Goal: Task Accomplishment & Management: Complete application form

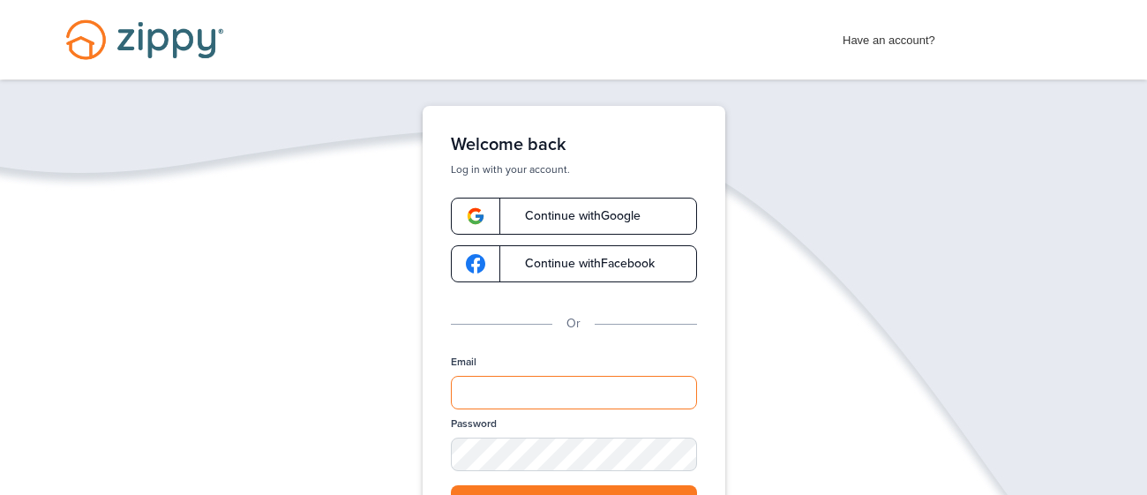
click at [483, 395] on input "Email" at bounding box center [574, 393] width 246 height 34
type input "**********"
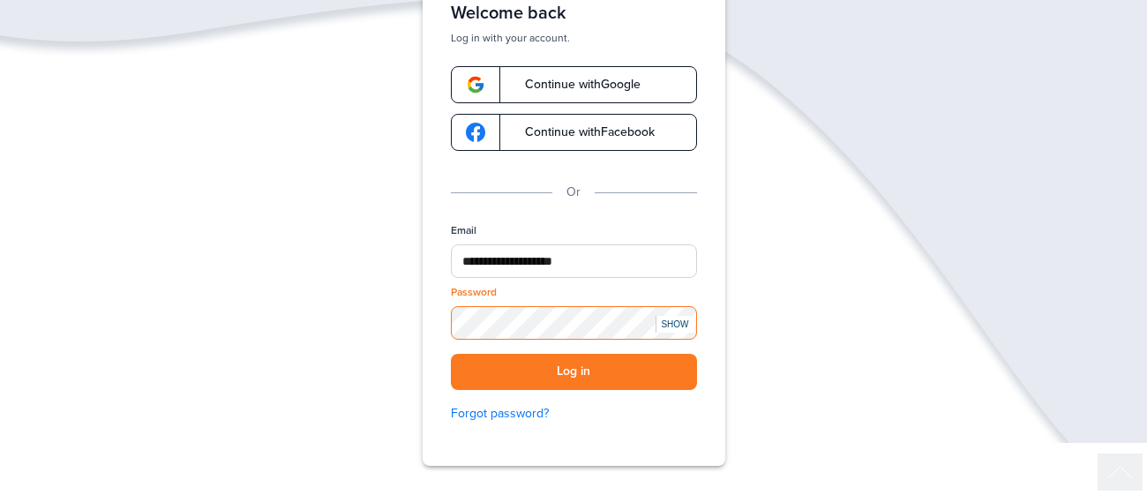
scroll to position [133, 0]
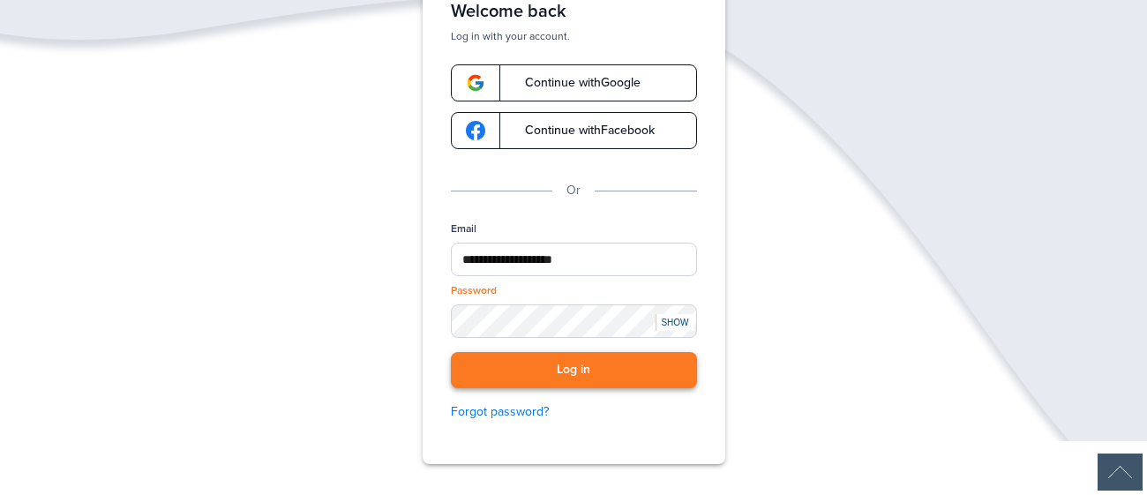
click at [625, 360] on button "Log in" at bounding box center [574, 370] width 246 height 36
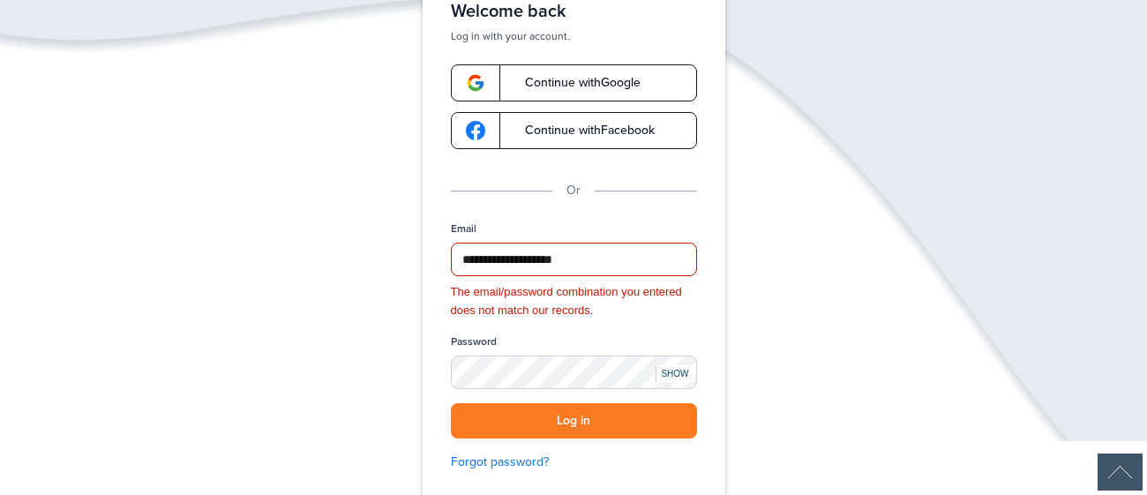
click at [684, 372] on div "SHOW" at bounding box center [675, 373] width 39 height 17
click at [544, 415] on button "Log in" at bounding box center [574, 421] width 246 height 36
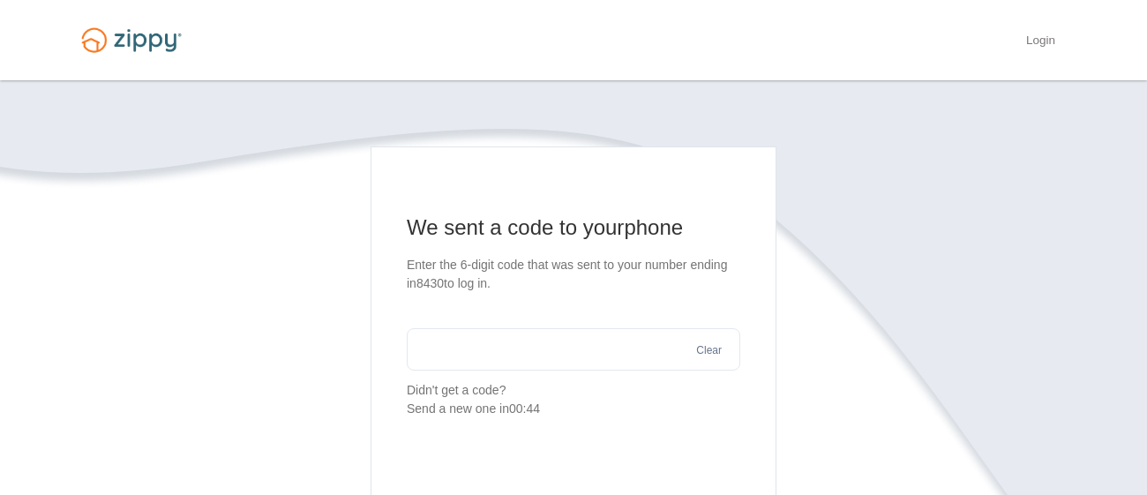
click at [533, 342] on input "text" at bounding box center [574, 349] width 334 height 42
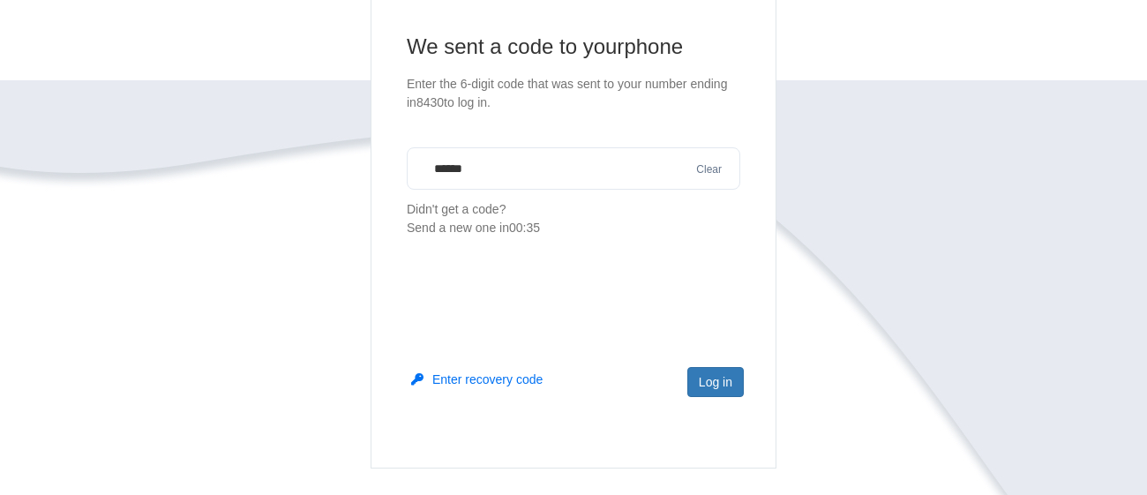
scroll to position [201, 0]
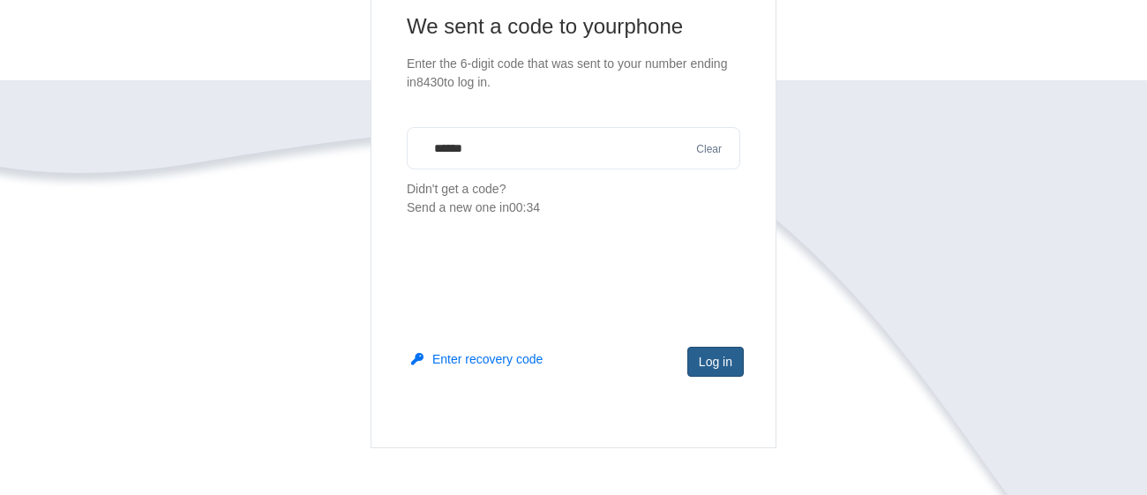
type input "******"
click at [716, 366] on button "Log in" at bounding box center [715, 362] width 56 height 30
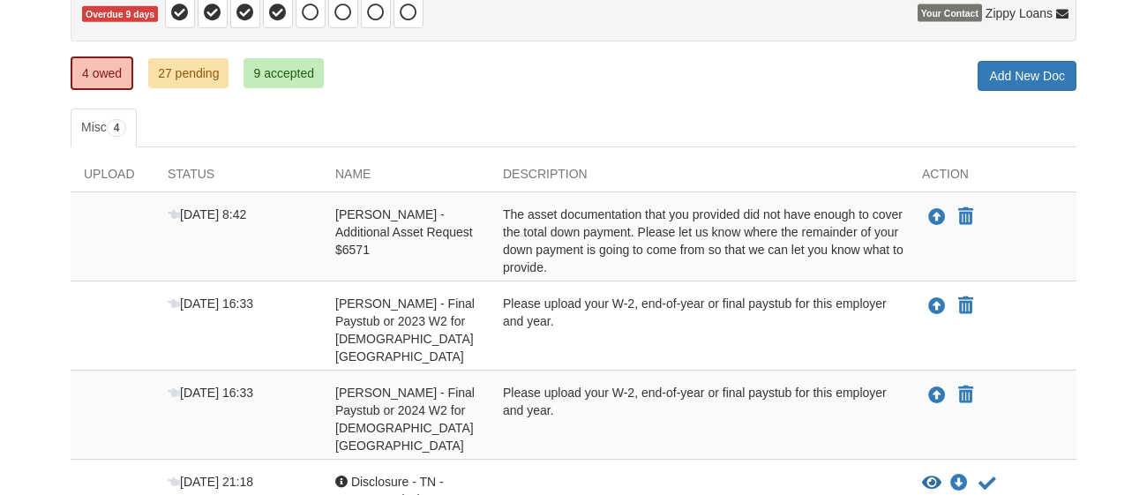
scroll to position [199, 0]
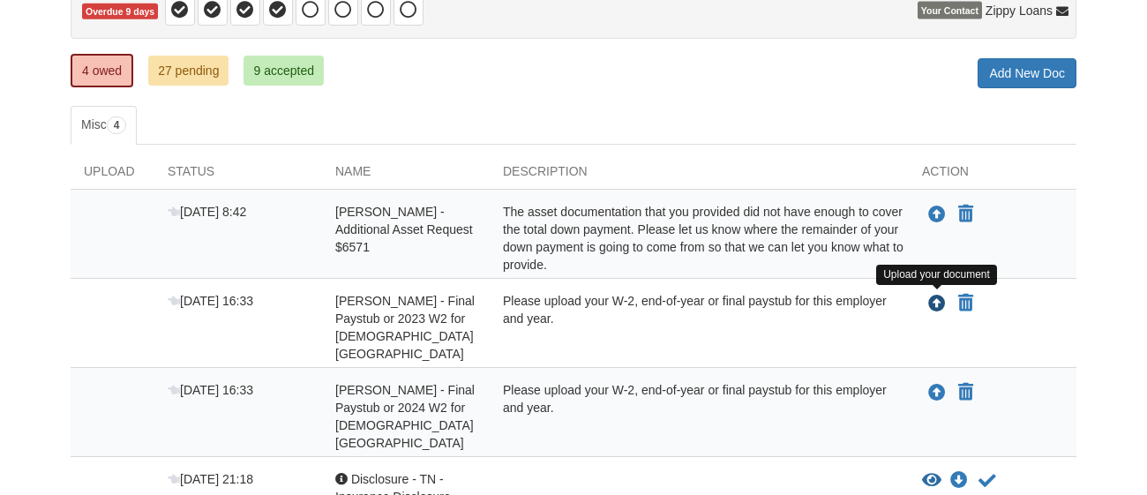
click at [933, 300] on icon "Upload Dina Protin - Final Paystub or 2023 W2 for Methodist medical center" at bounding box center [937, 305] width 18 height 18
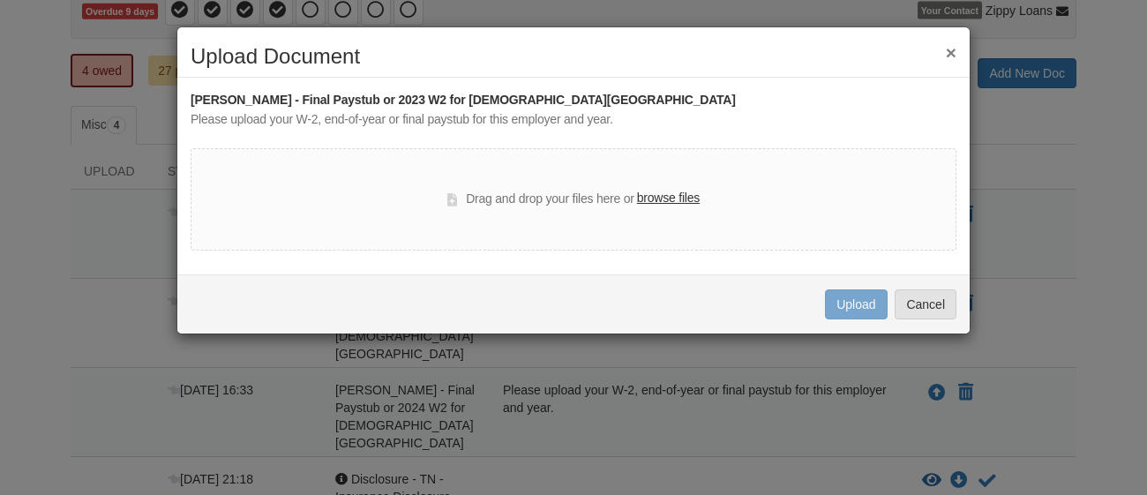
click at [661, 200] on label "browse files" at bounding box center [668, 198] width 63 height 19
click at [0, 0] on input "browse files" at bounding box center [0, 0] width 0 height 0
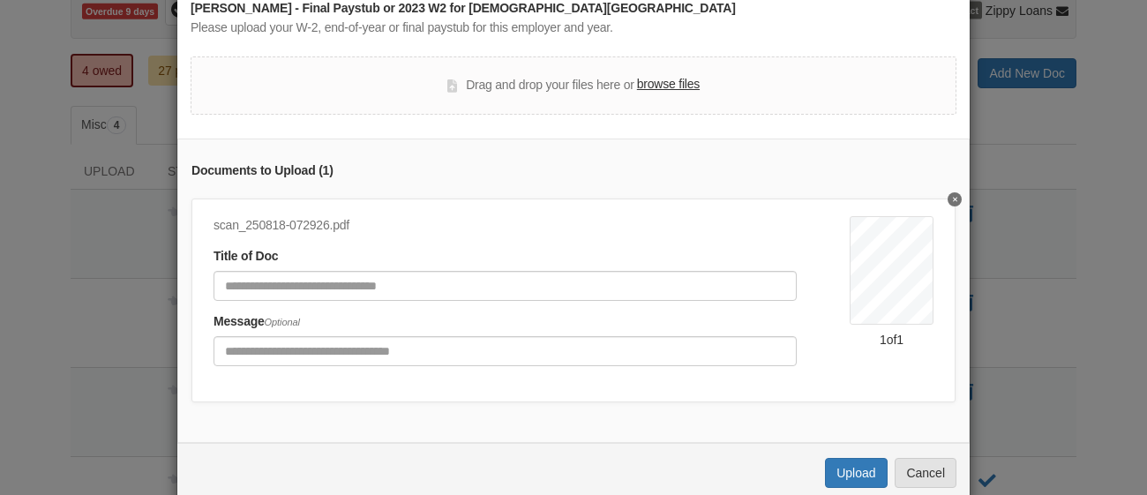
scroll to position [124, 0]
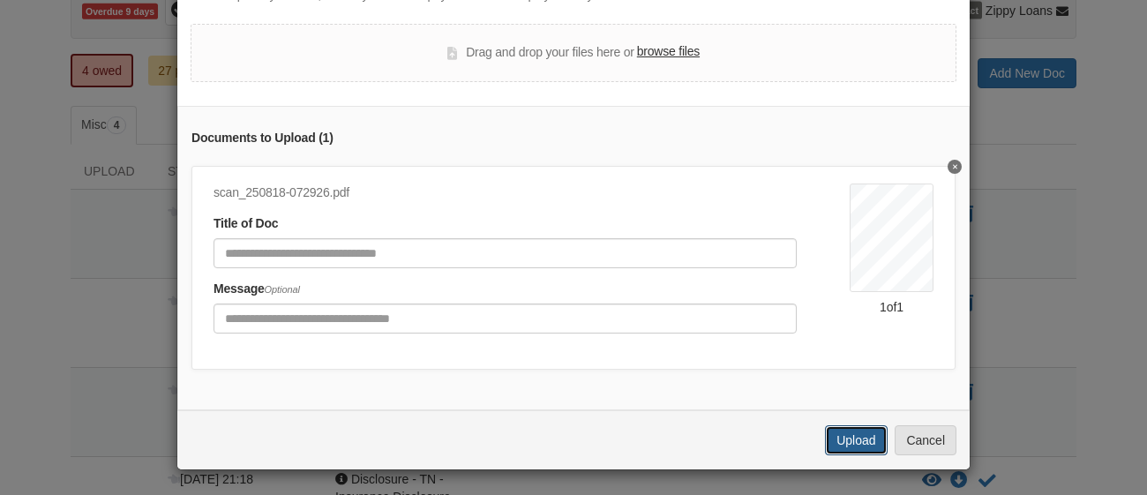
click at [842, 442] on button "Upload" at bounding box center [856, 440] width 62 height 30
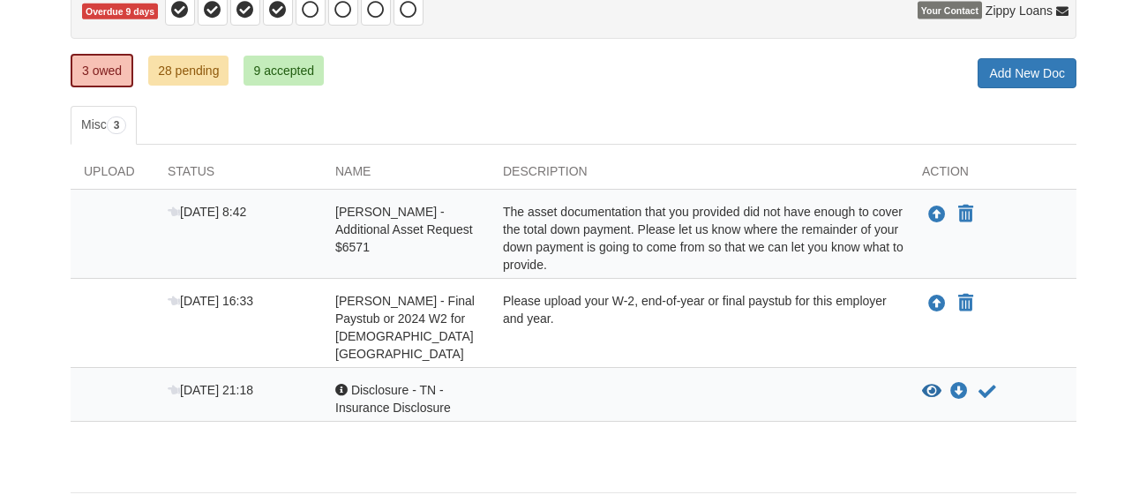
scroll to position [199, 0]
click at [940, 305] on icon "Upload Dina Protin - Final Paystub or 2024 W2 for Methodist medical center" at bounding box center [937, 305] width 18 height 18
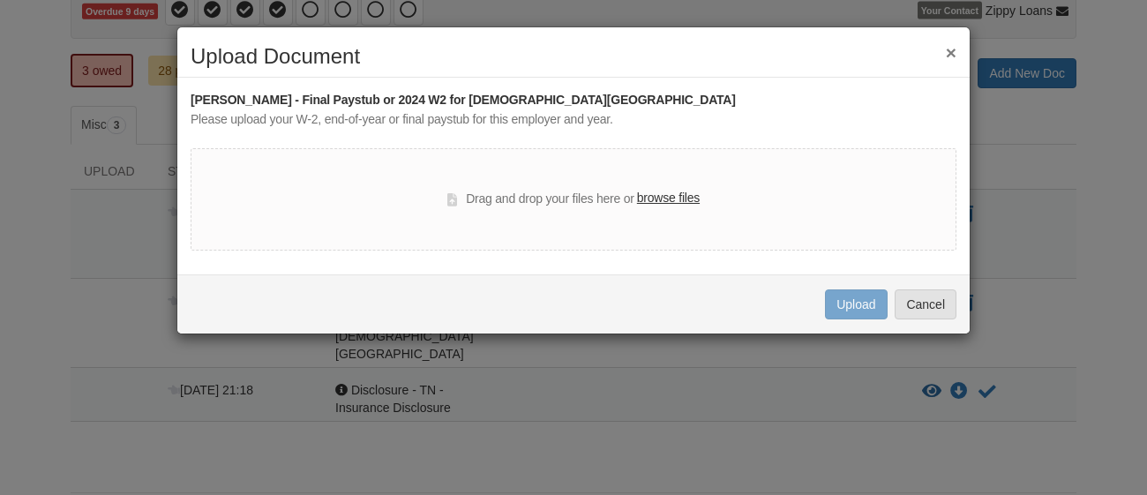
click at [663, 194] on label "browse files" at bounding box center [668, 198] width 63 height 19
click at [0, 0] on input "browse files" at bounding box center [0, 0] width 0 height 0
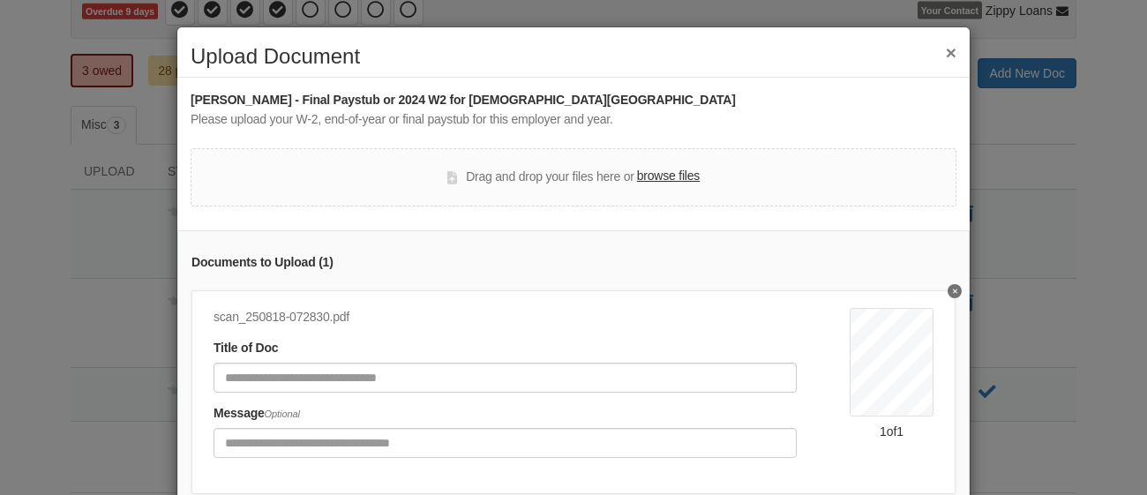
click at [665, 176] on label "browse files" at bounding box center [668, 176] width 63 height 19
click at [0, 0] on input "browse files" at bounding box center [0, 0] width 0 height 0
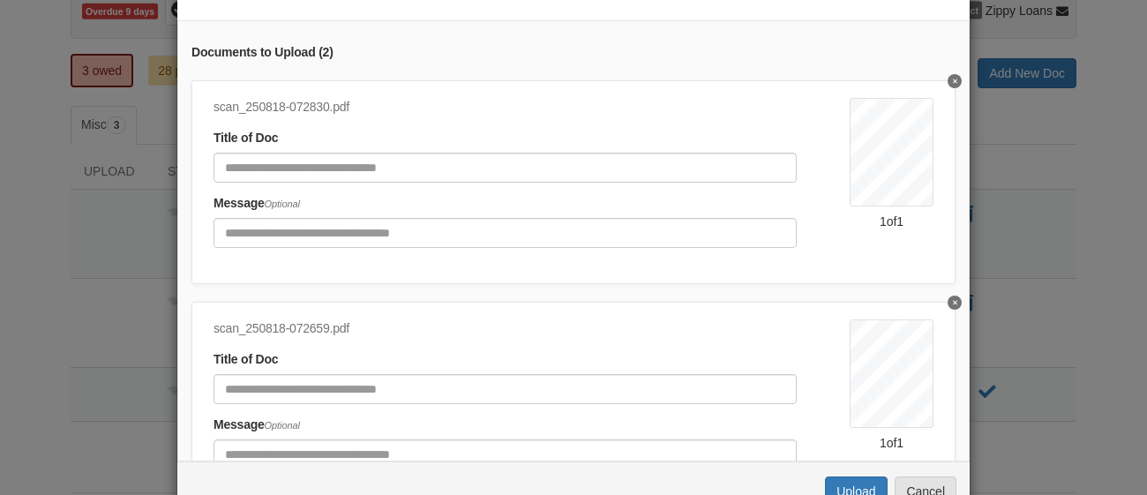
scroll to position [262, 0]
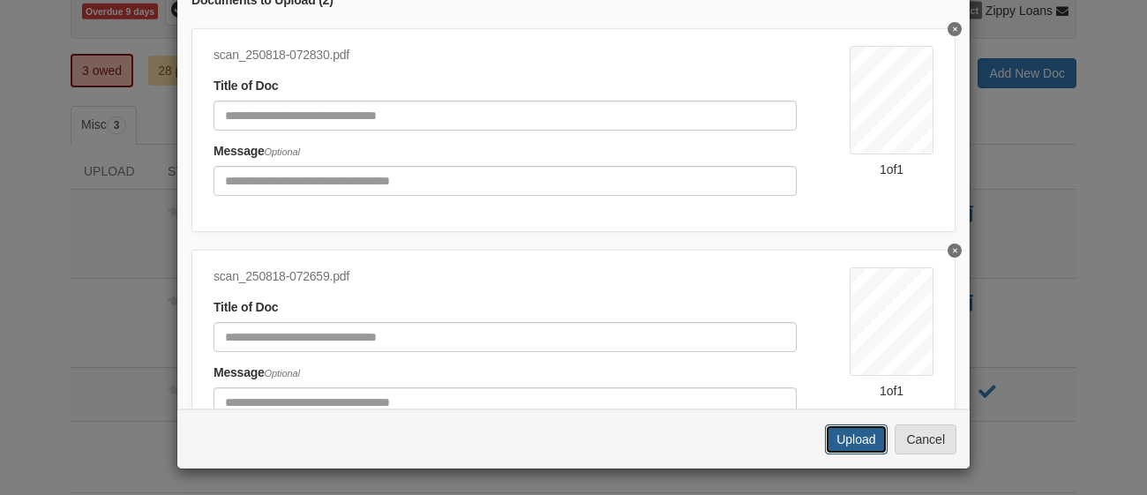
click at [859, 443] on button "Upload" at bounding box center [856, 439] width 62 height 30
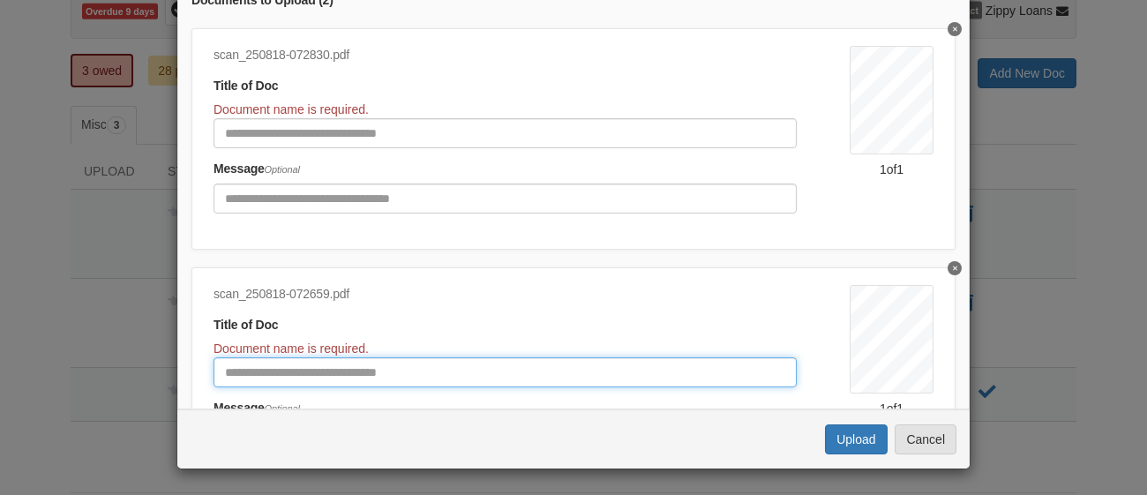
click at [614, 379] on input "Document Title" at bounding box center [505, 372] width 583 height 30
type input "***"
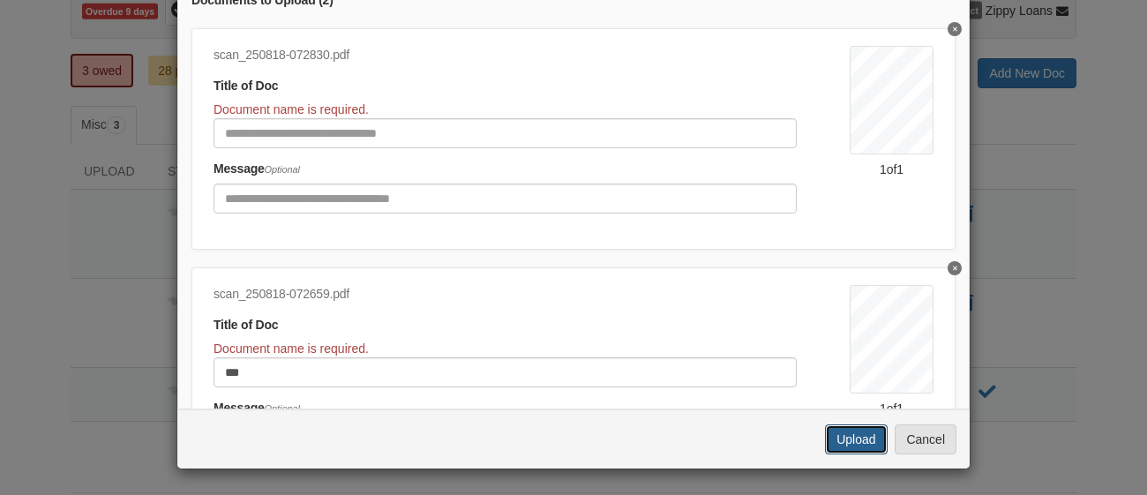
click at [847, 434] on button "Upload" at bounding box center [856, 439] width 62 height 30
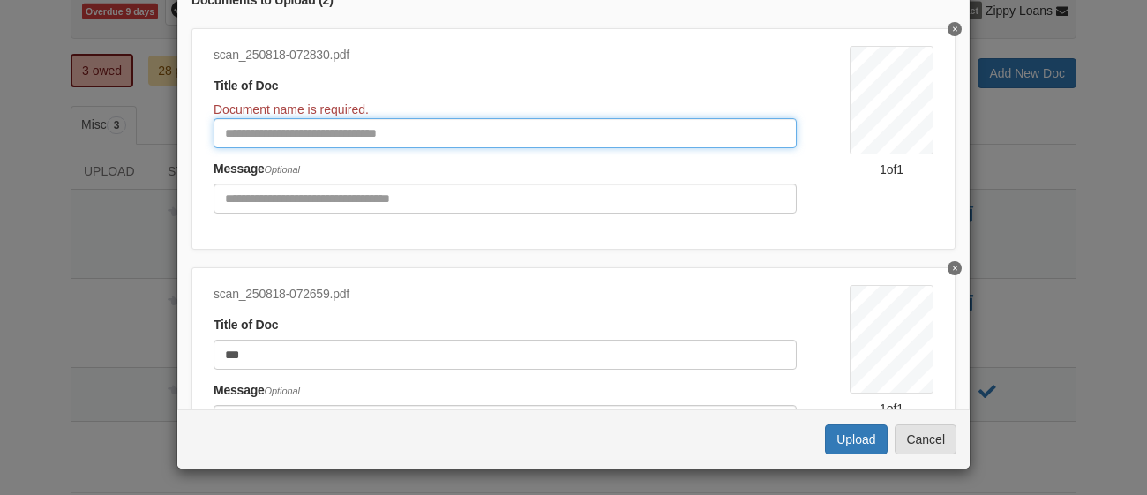
click at [297, 132] on input "Document Title" at bounding box center [505, 133] width 583 height 30
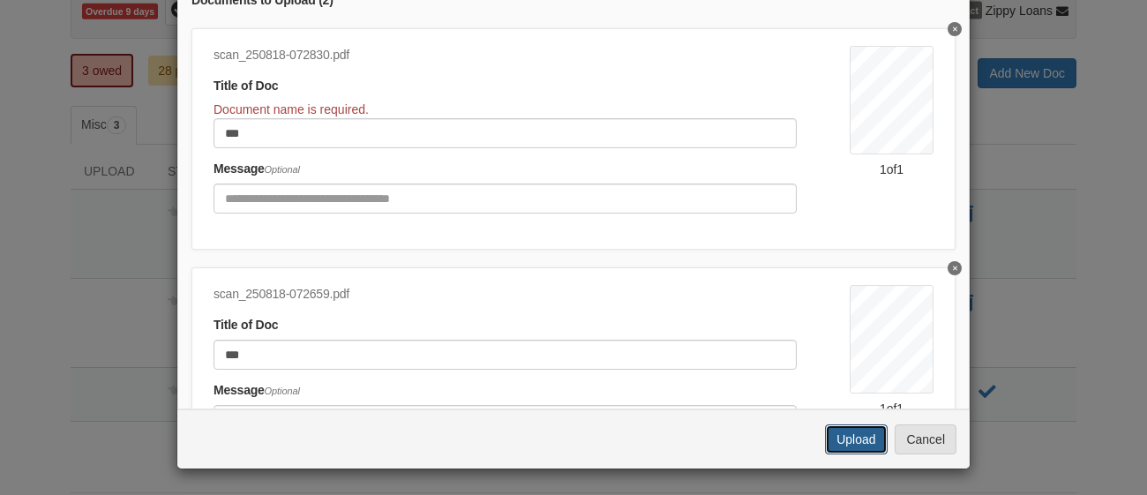
click at [849, 436] on button "Upload" at bounding box center [856, 439] width 62 height 30
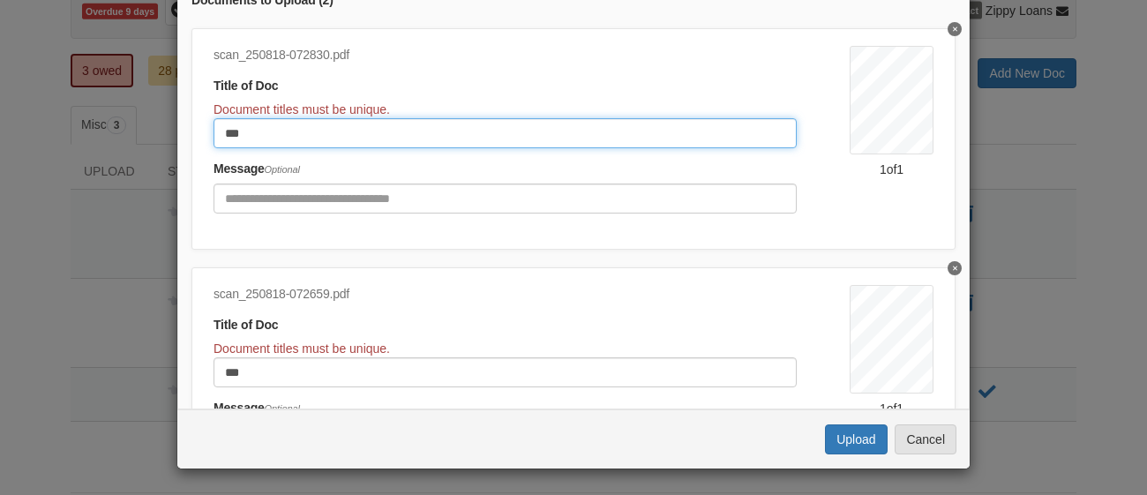
click at [262, 129] on input "***" at bounding box center [505, 133] width 583 height 30
type input "*******"
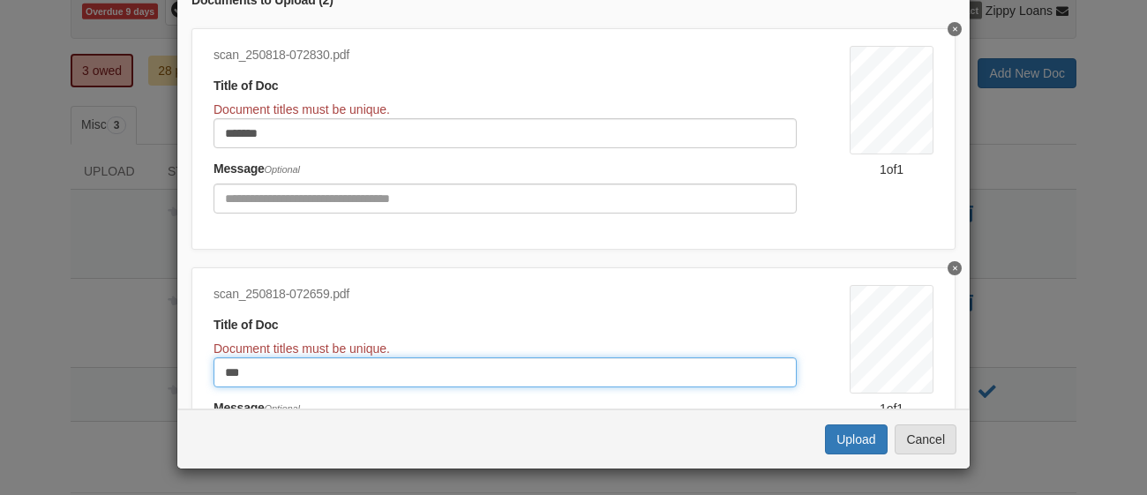
click at [326, 379] on input "***" at bounding box center [505, 372] width 583 height 30
type input "*******"
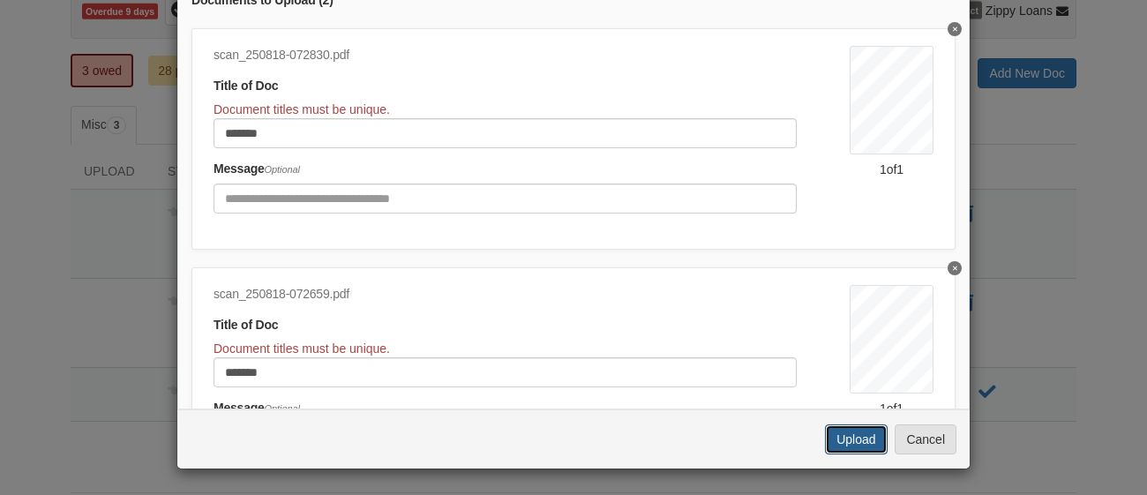
click at [852, 434] on button "Upload" at bounding box center [856, 439] width 62 height 30
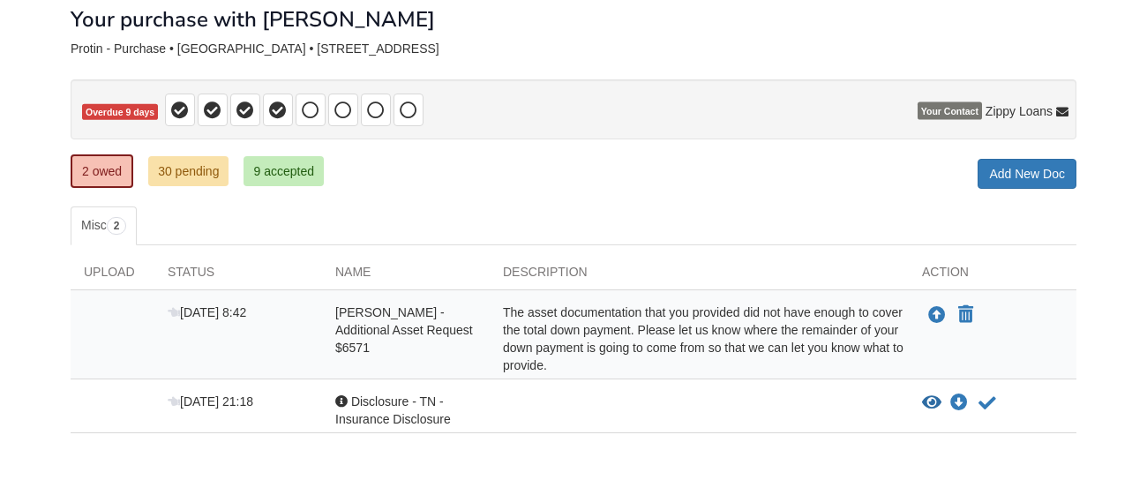
scroll to position [94, 0]
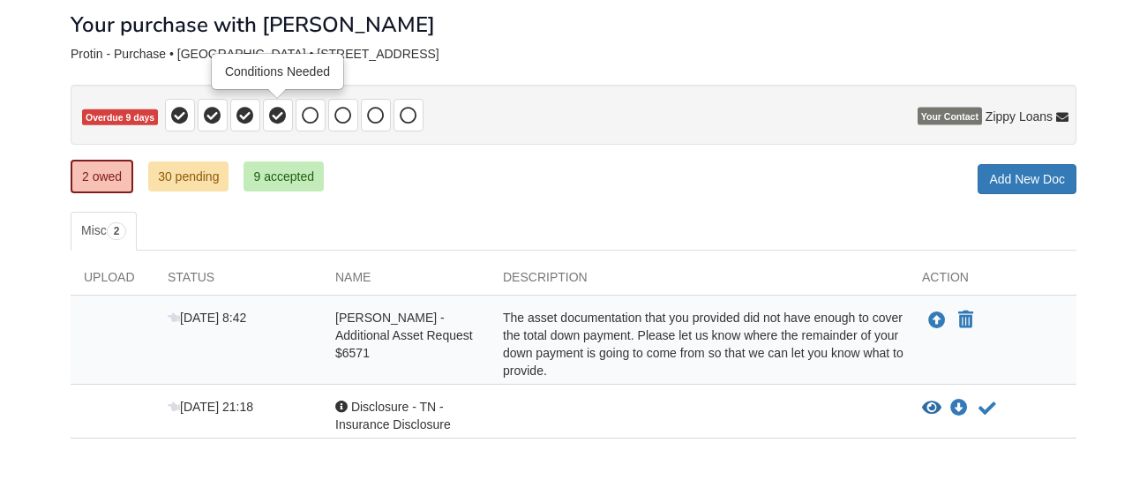
click at [277, 122] on icon at bounding box center [278, 116] width 18 height 18
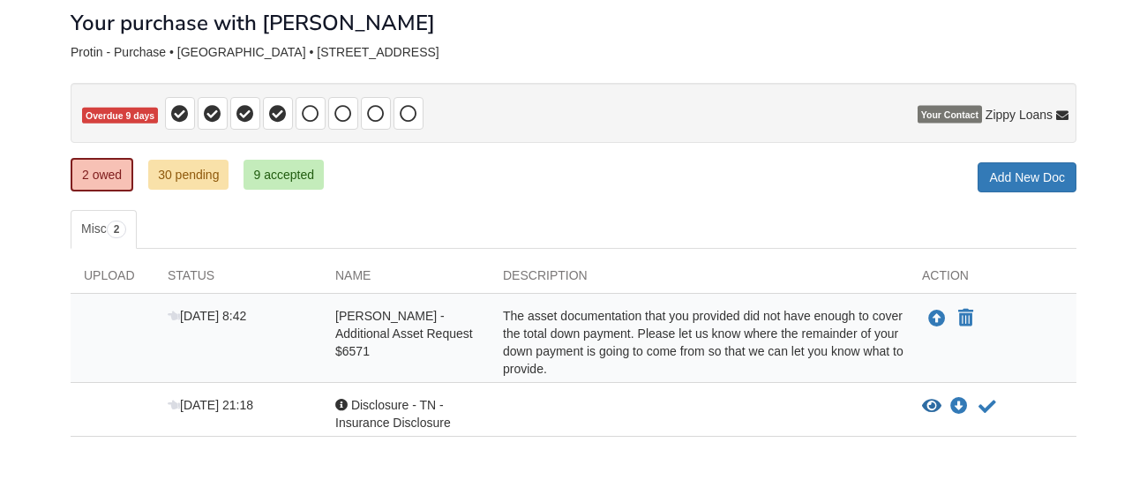
click at [953, 177] on div "2 owed 30 pending 9 accepted My Estimated Payment × My Estimated Payment Add Ne…" at bounding box center [574, 177] width 1006 height 32
click at [939, 319] on icon "Upload Dina Protin - Additional Asset Request $6571" at bounding box center [937, 320] width 18 height 18
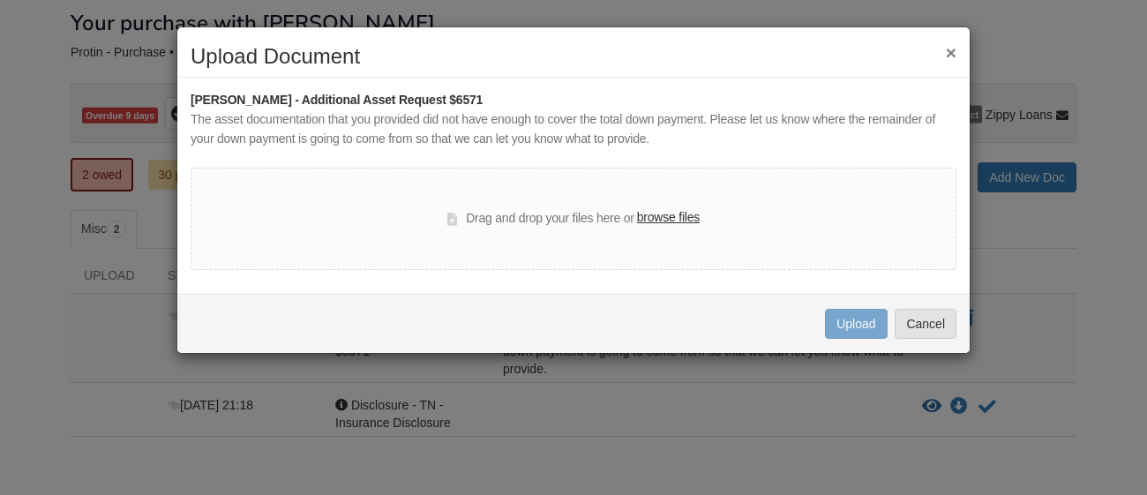
click at [661, 215] on label "browse files" at bounding box center [668, 217] width 63 height 19
click at [0, 0] on input "browse files" at bounding box center [0, 0] width 0 height 0
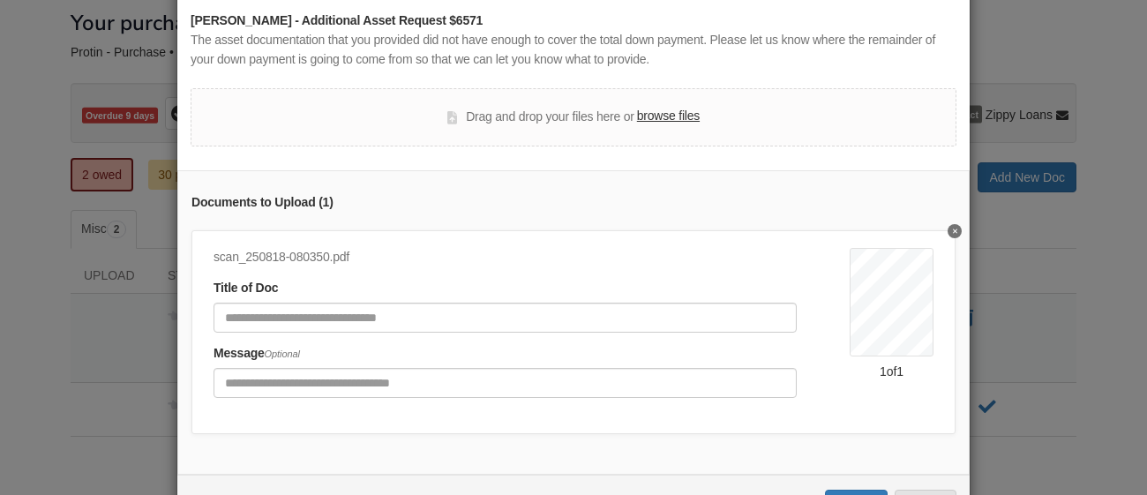
scroll to position [144, 0]
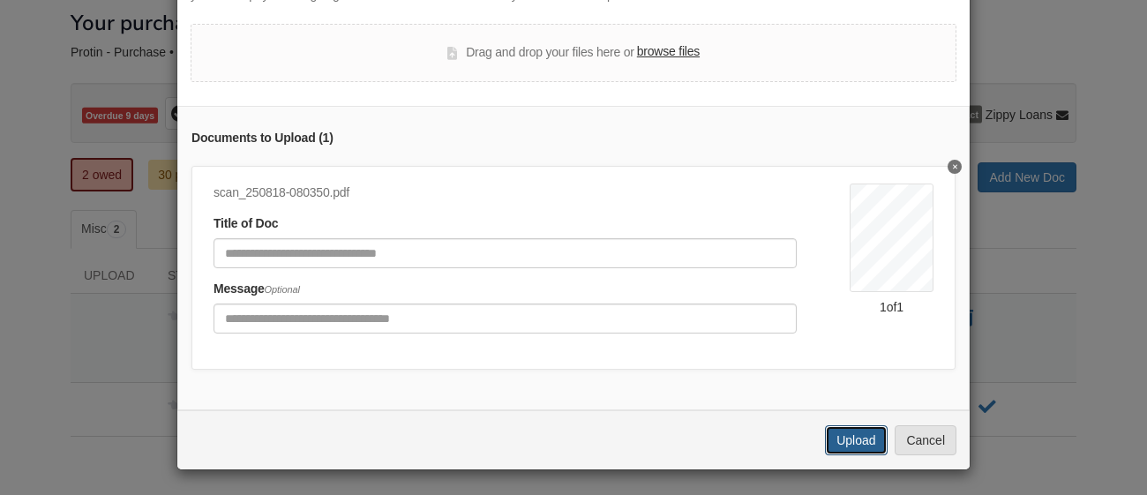
click at [852, 437] on button "Upload" at bounding box center [856, 440] width 62 height 30
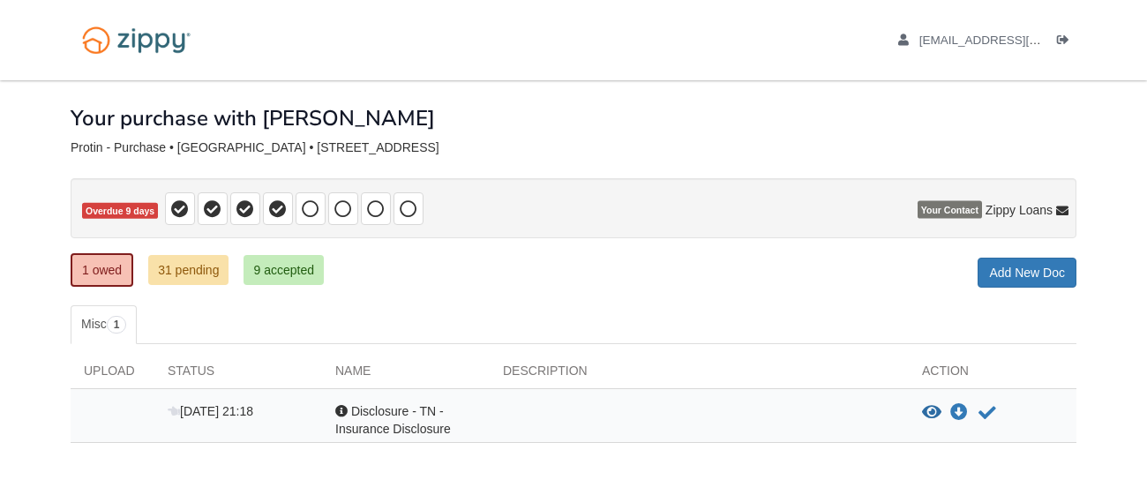
scroll to position [88, 0]
